Goal: Task Accomplishment & Management: Use online tool/utility

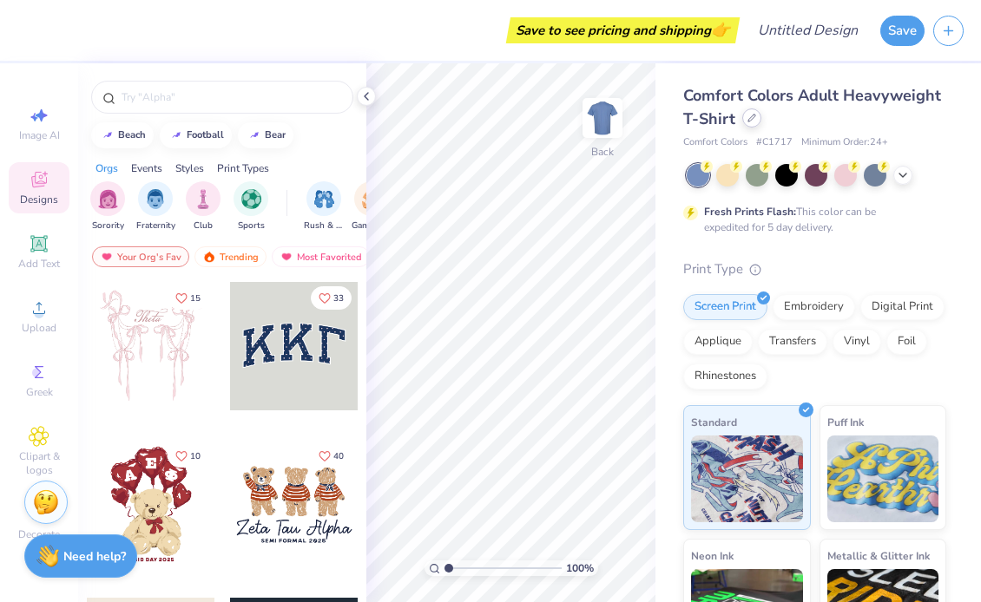
click at [750, 121] on icon at bounding box center [751, 118] width 9 height 9
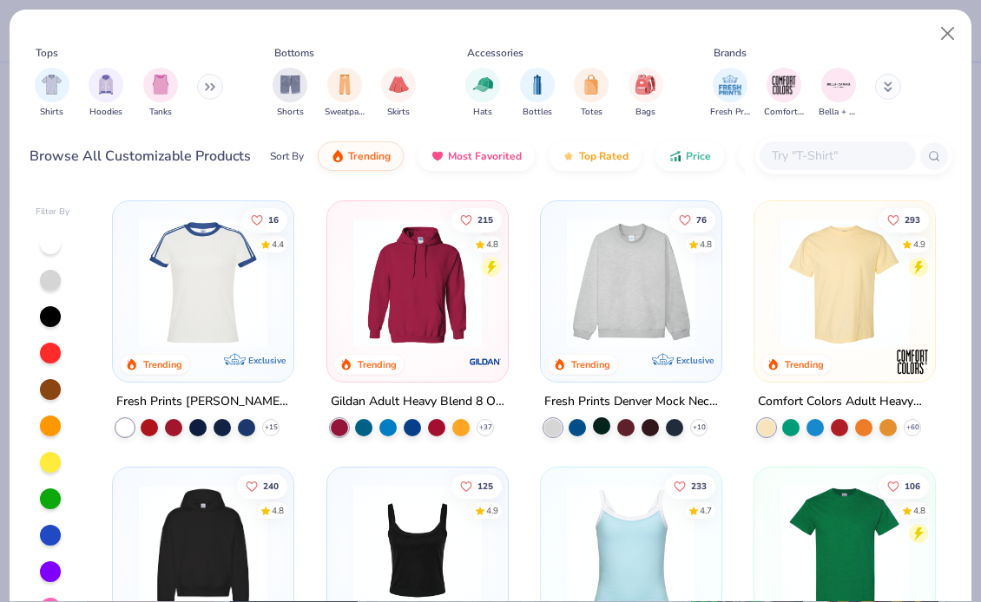
click at [601, 421] on div at bounding box center [601, 425] width 17 height 17
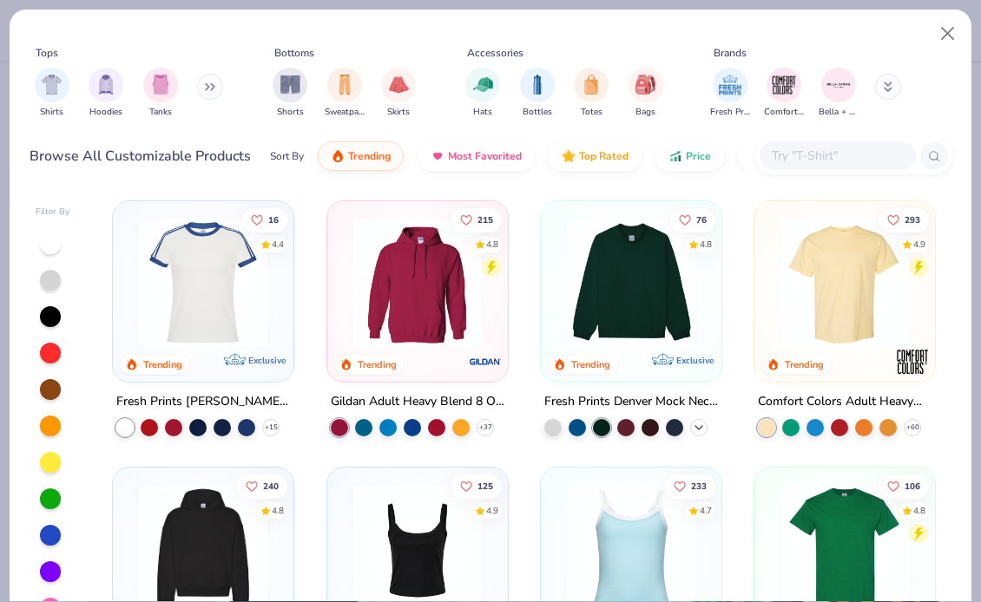
click at [698, 421] on icon at bounding box center [699, 428] width 14 height 14
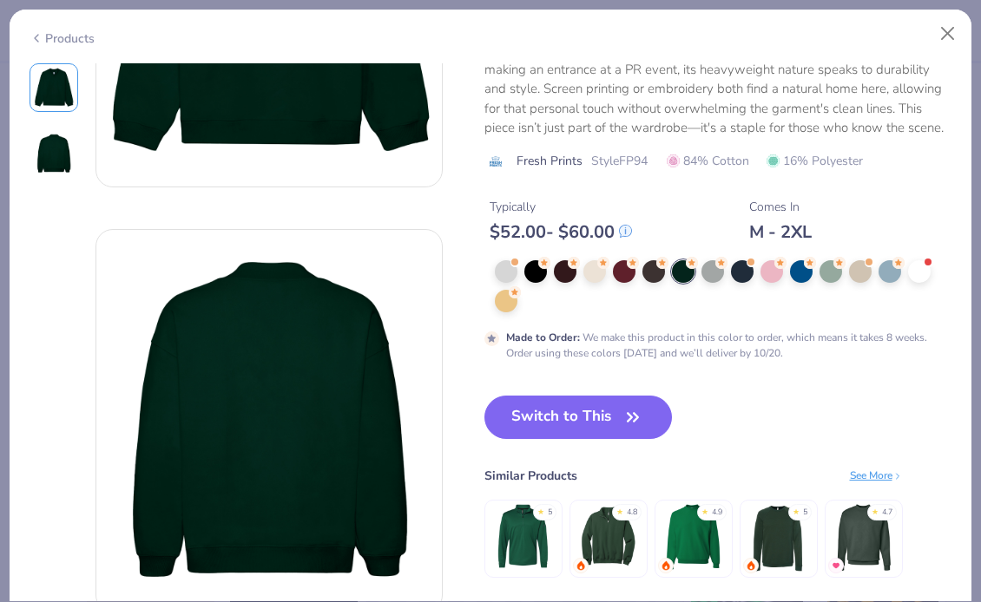
scroll to position [259, 0]
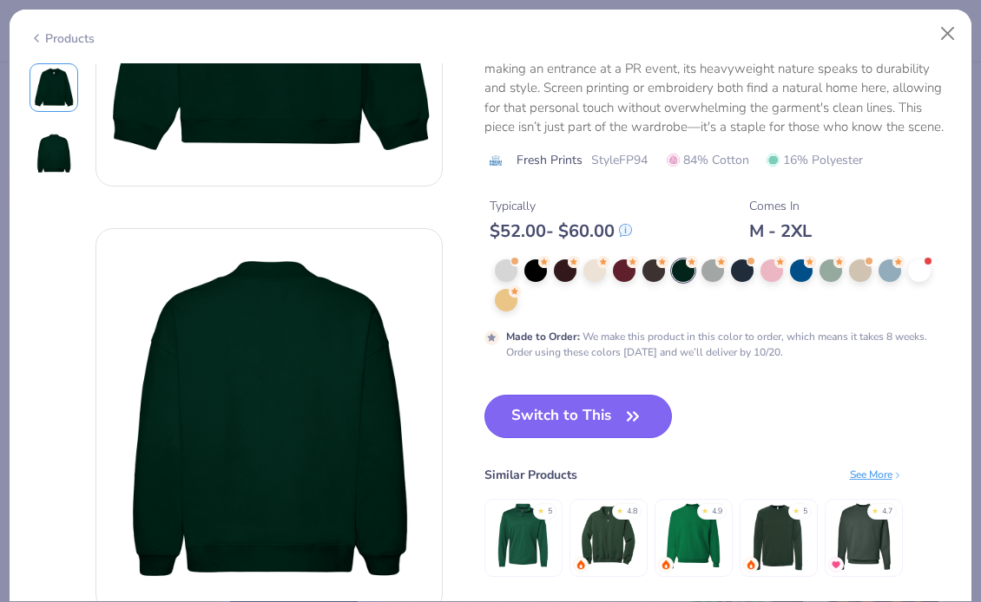
click at [565, 417] on button "Switch to This" at bounding box center [578, 416] width 188 height 43
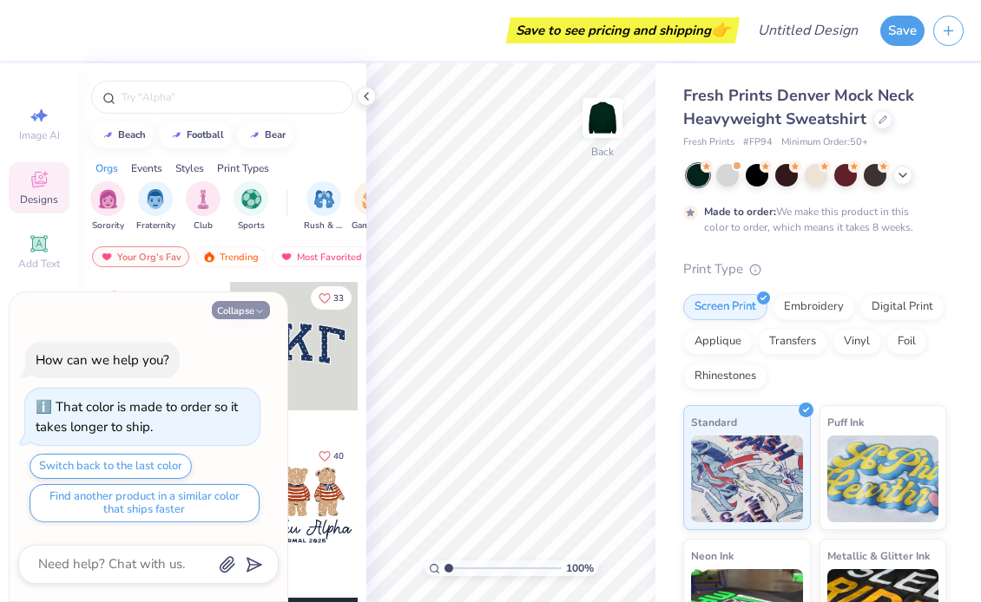
click at [258, 303] on button "Collapse" at bounding box center [241, 310] width 58 height 18
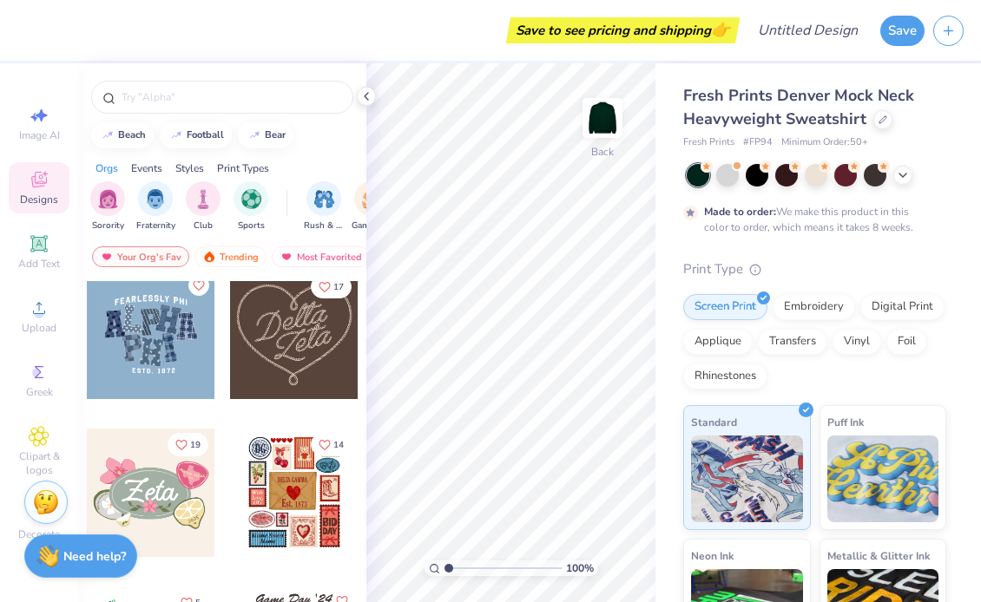
scroll to position [663, 0]
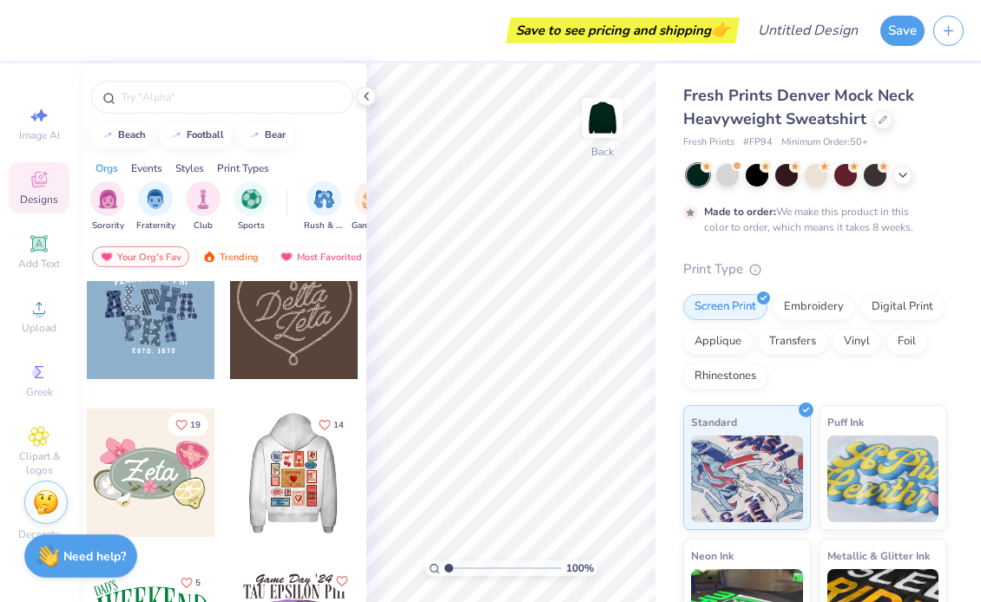
click at [272, 437] on div at bounding box center [294, 473] width 385 height 128
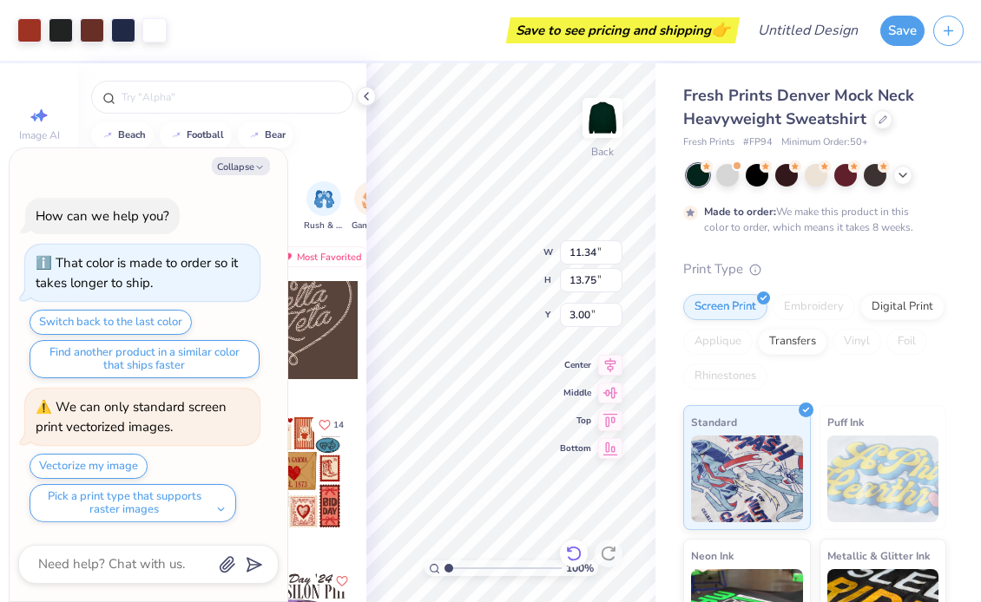
click at [573, 545] on icon at bounding box center [573, 553] width 17 height 17
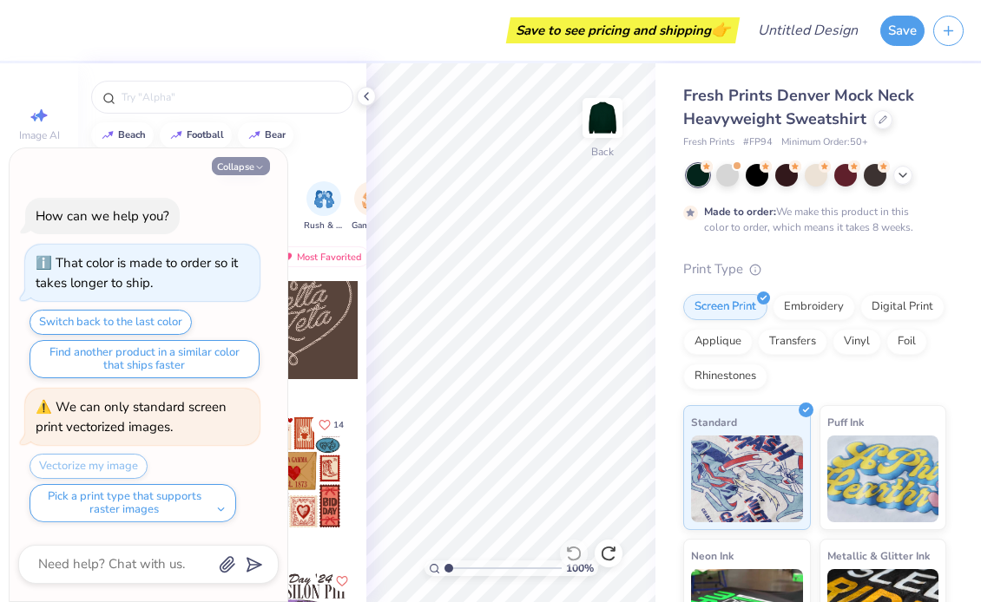
click at [233, 172] on button "Collapse" at bounding box center [241, 166] width 58 height 18
type textarea "x"
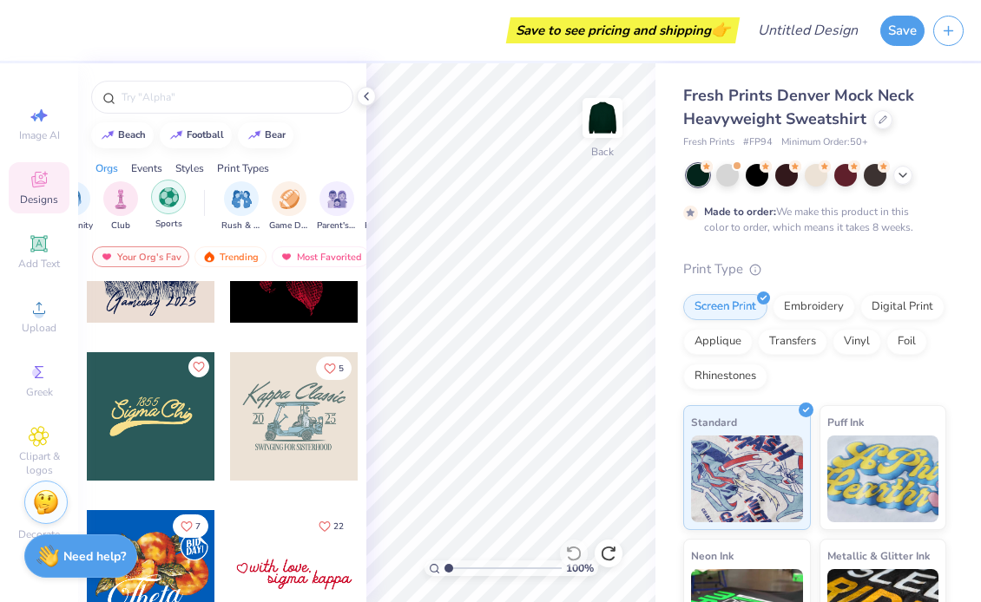
scroll to position [0, 84]
click at [281, 207] on div "filter for Game Day" at bounding box center [287, 197] width 35 height 35
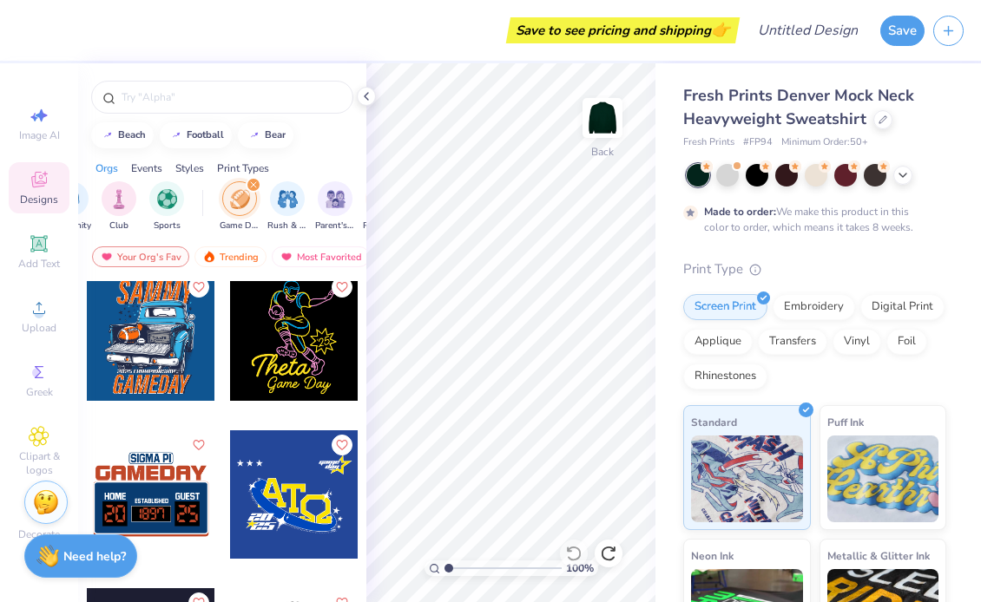
scroll to position [6798, 0]
